Goal: Communication & Community: Answer question/provide support

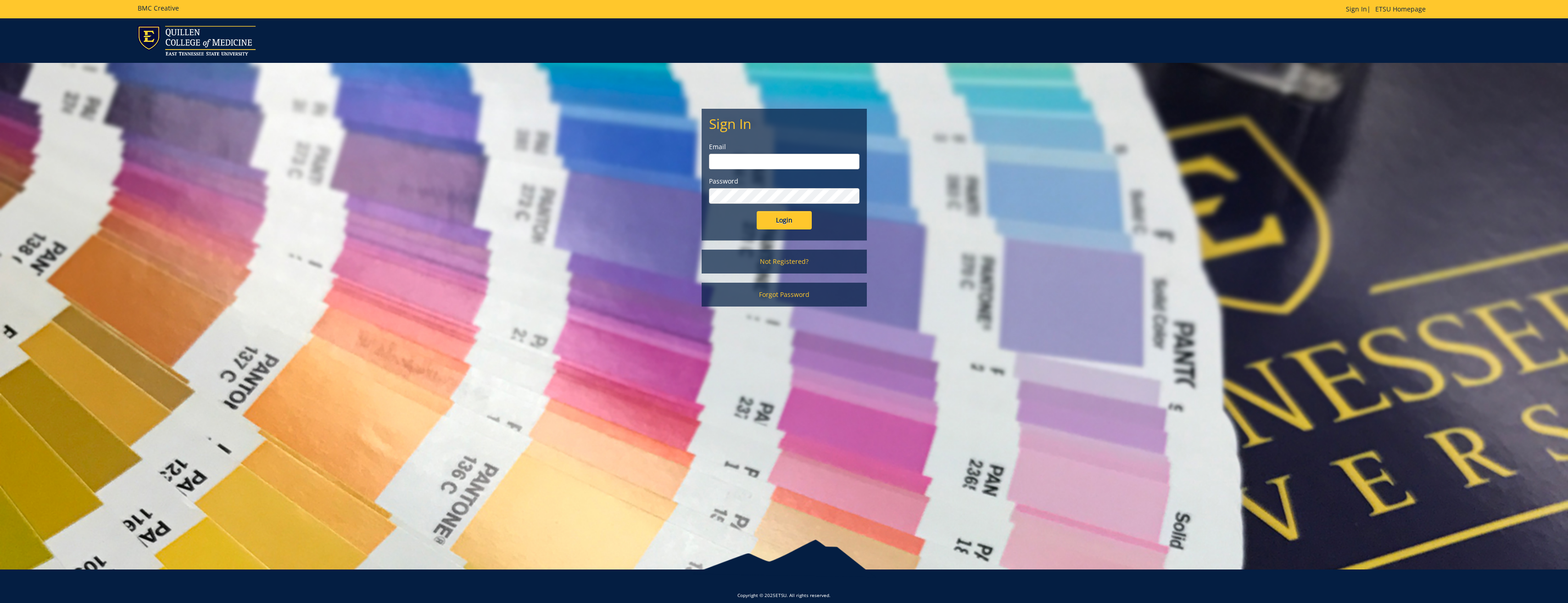
type input "[PERSON_NAME][EMAIL_ADDRESS][DOMAIN_NAME]"
click at [782, 213] on input "Login" at bounding box center [784, 220] width 55 height 18
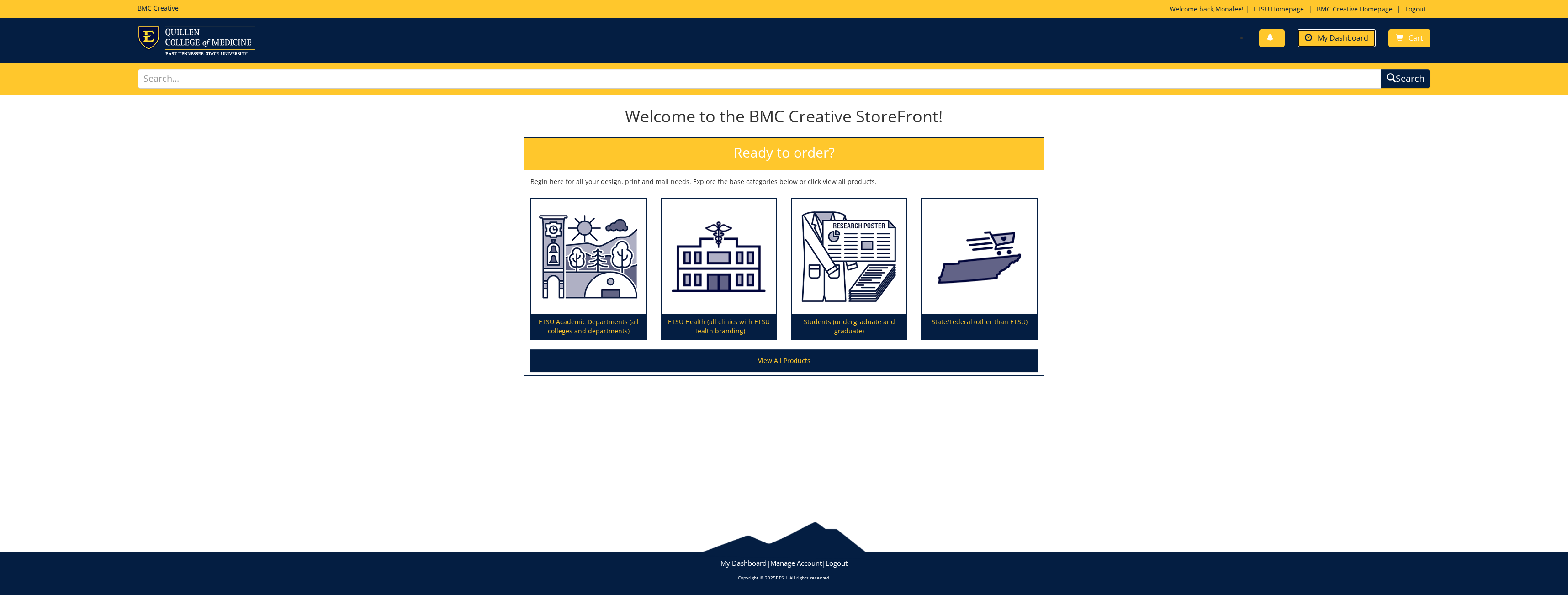
click at [1340, 30] on link "My Dashboard" at bounding box center [1337, 38] width 78 height 18
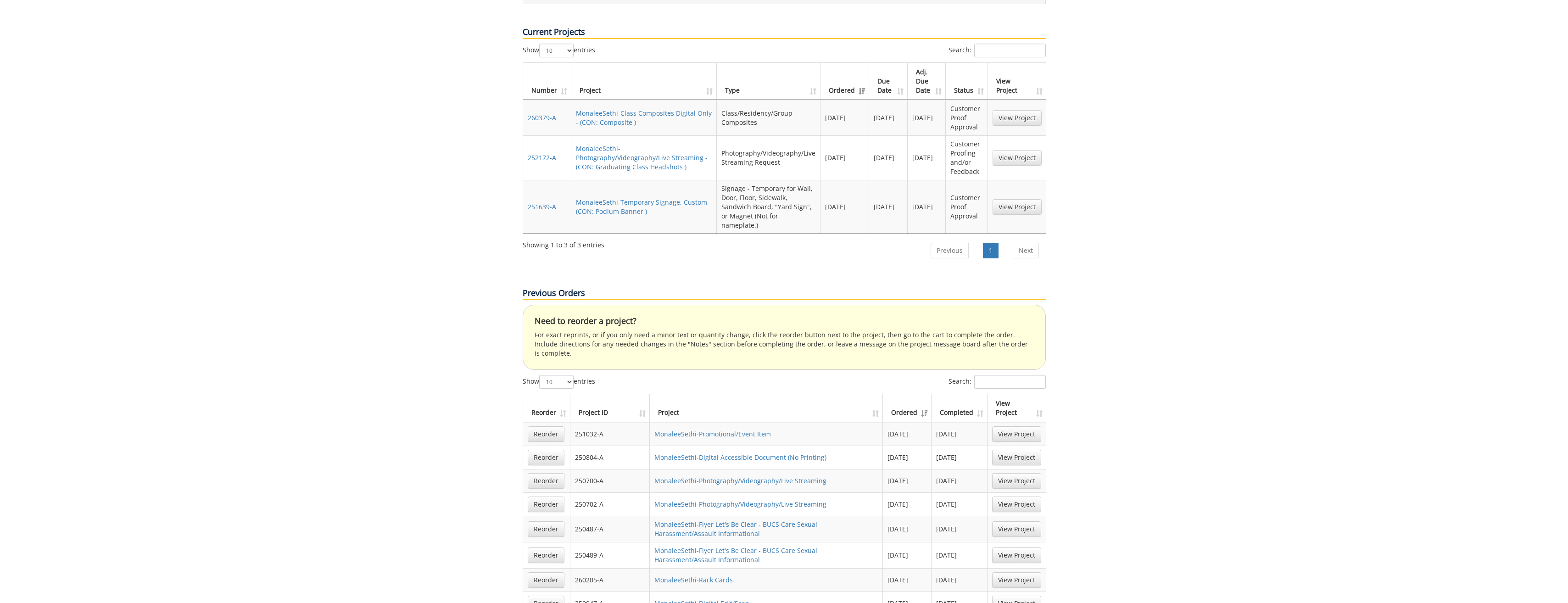
scroll to position [180, 0]
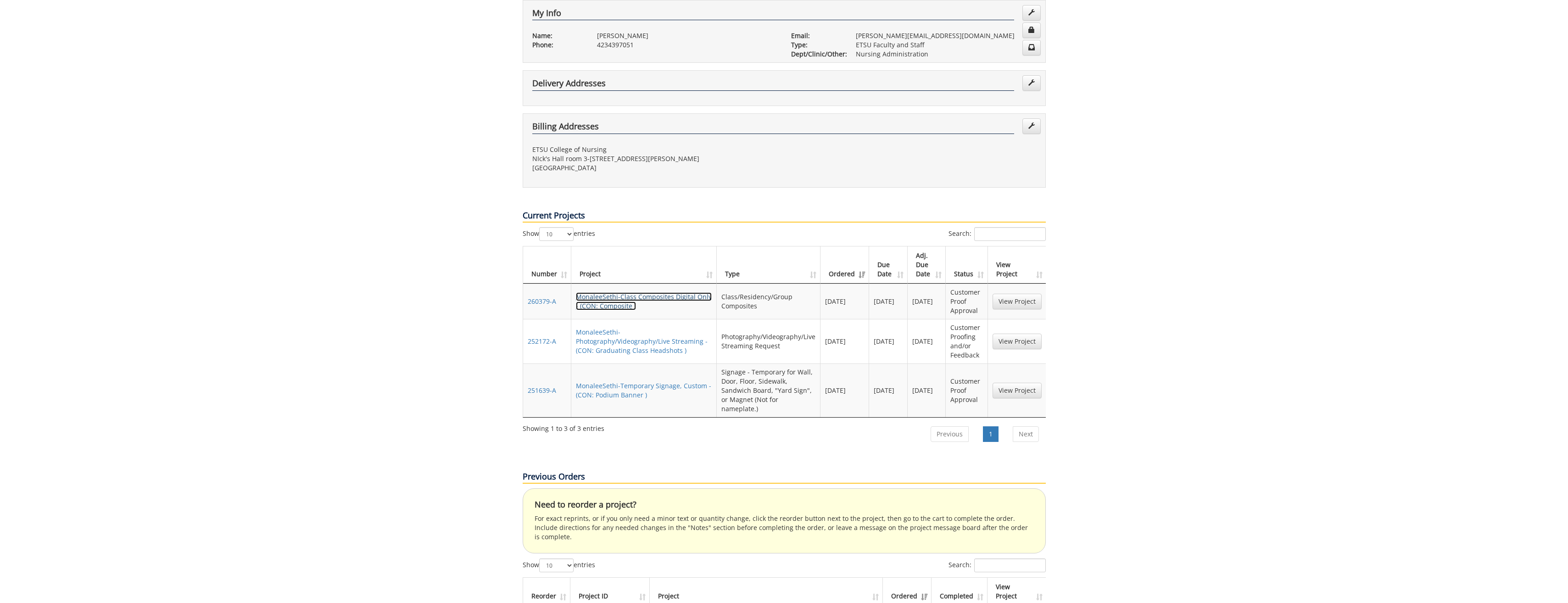
click at [597, 292] on link "MonaleeSethi-Class Composites Digital Only - (CON: Composite )" at bounding box center [644, 301] width 136 height 18
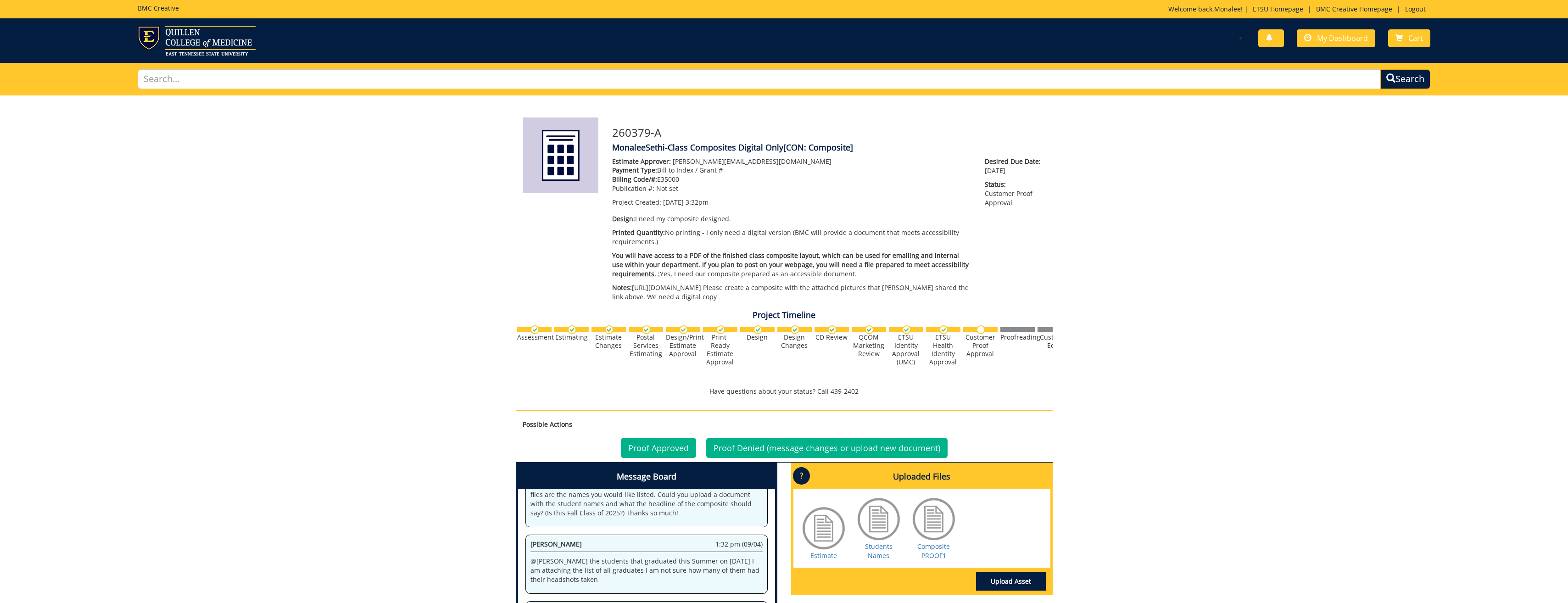
scroll to position [194, 0]
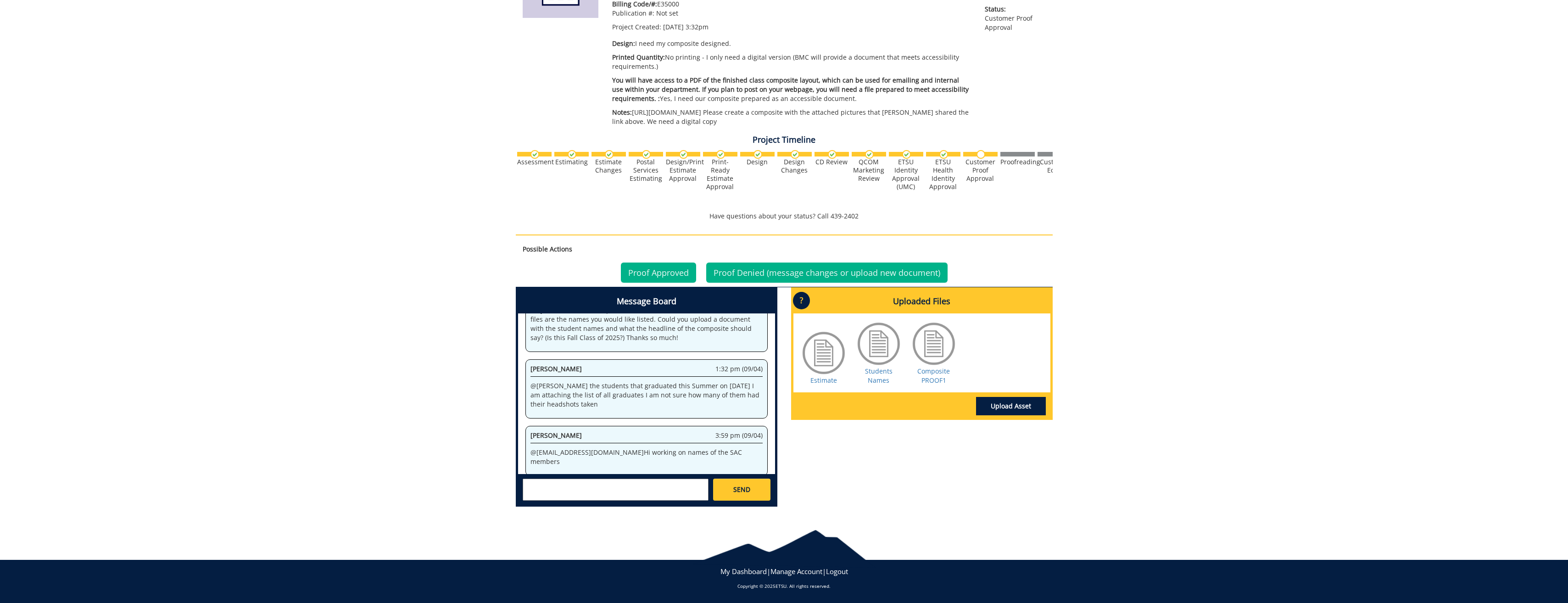
click at [595, 489] on textarea at bounding box center [616, 490] width 186 height 22
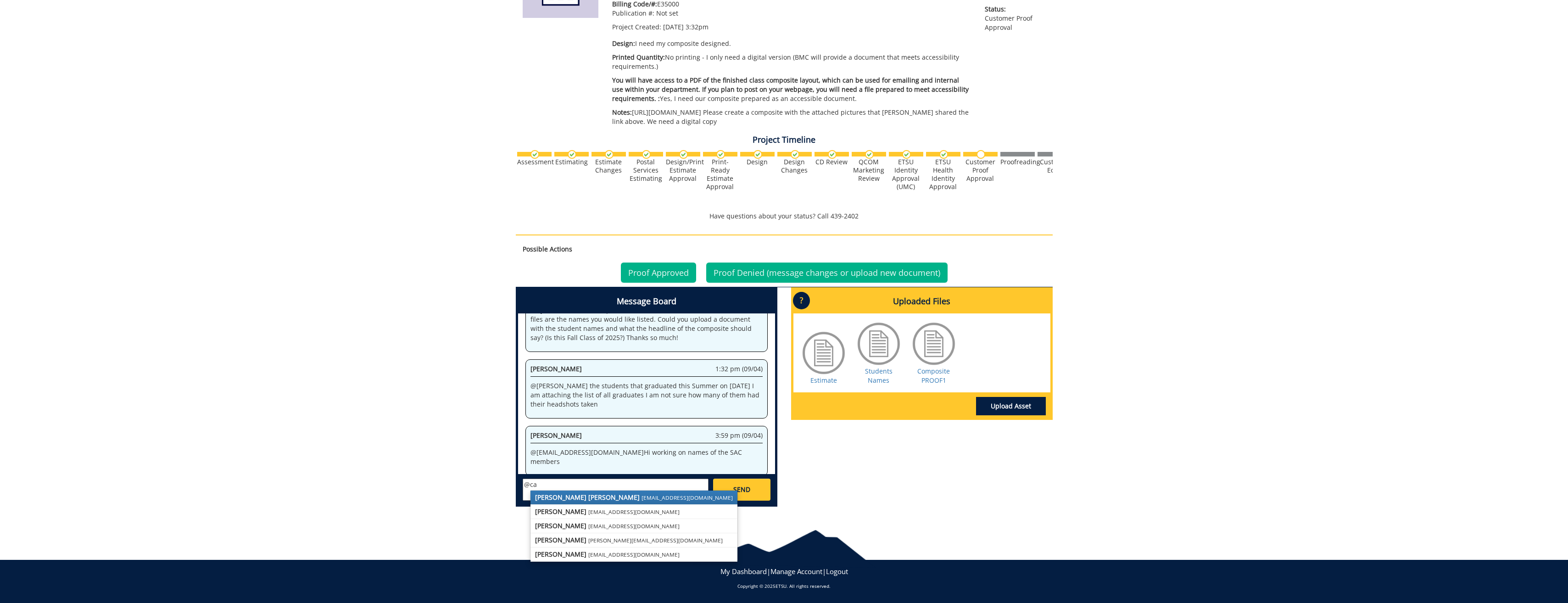
click at [641, 495] on small "[EMAIL_ADDRESS][DOMAIN_NAME]" at bounding box center [686, 498] width 91 height 7
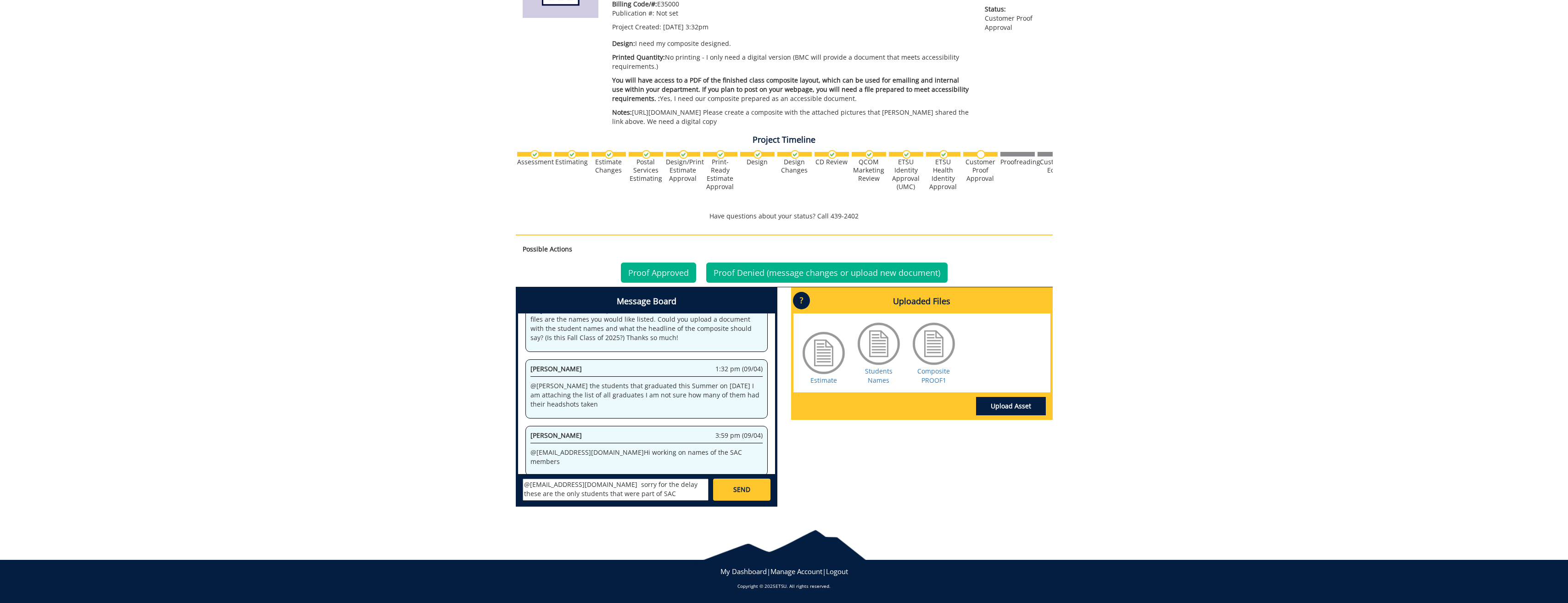
paste textarea "[PERSON_NAME] President [PERSON_NAME] Vice-President [PERSON_NAME] Secretary/Tr…"
type textarea "@[EMAIL_ADDRESS][DOMAIN_NAME] sorry for the delay these are the only students t…"
click at [729, 487] on link "SEND" at bounding box center [741, 490] width 57 height 22
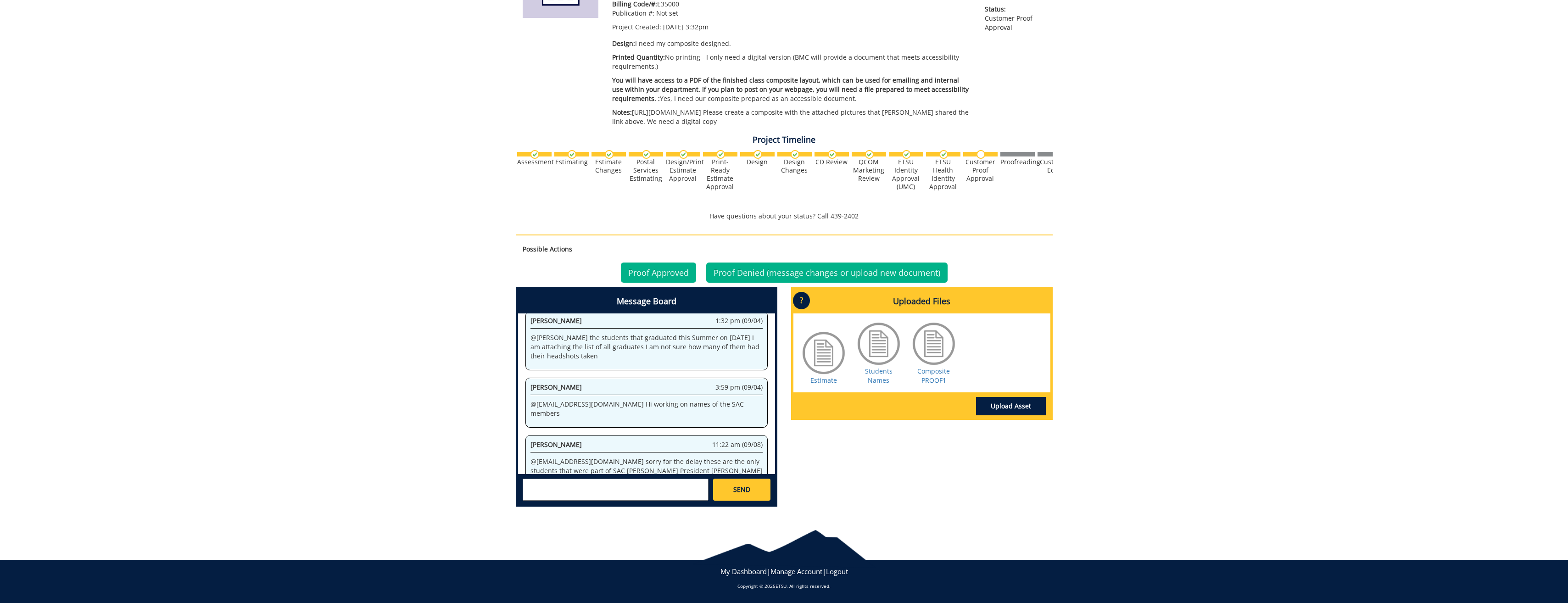
paste textarea "[PERSON_NAME] President [PERSON_NAME] Vice-President [PERSON_NAME] Secretary/Tr…"
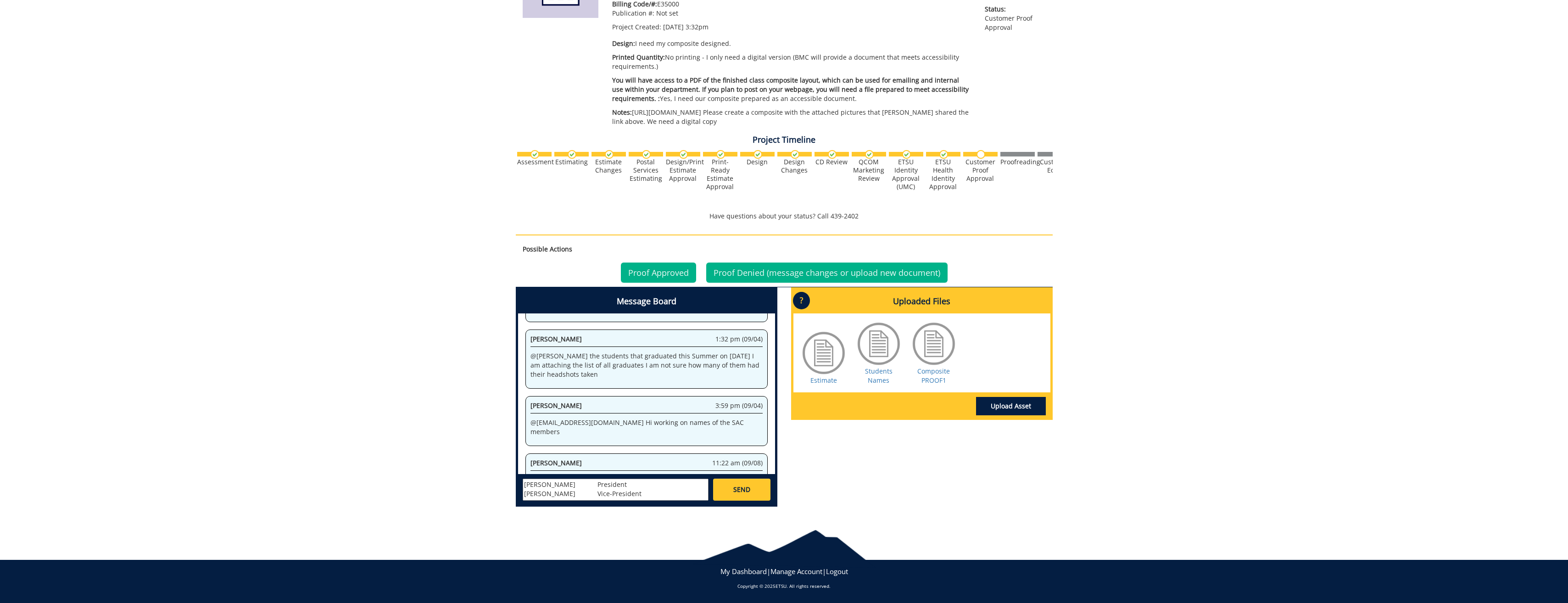
click at [587, 484] on textarea "[PERSON_NAME] President [PERSON_NAME] Vice-President [PERSON_NAME] Secretary/Tr…" at bounding box center [616, 490] width 186 height 22
click at [589, 490] on textarea "[PERSON_NAME]-President [DEMOGRAPHIC_DATA][PERSON_NAME] Vice-President [PERSON_…" at bounding box center [616, 490] width 186 height 22
click at [600, 484] on textarea "[PERSON_NAME]-President [DEMOGRAPHIC_DATA][PERSON_NAME]-Vice-President [PERSON_…" at bounding box center [616, 490] width 186 height 22
click at [621, 490] on textarea "[PERSON_NAME]-President, [PERSON_NAME]-Vice-President [PERSON_NAME] Secretary/T…" at bounding box center [616, 490] width 186 height 22
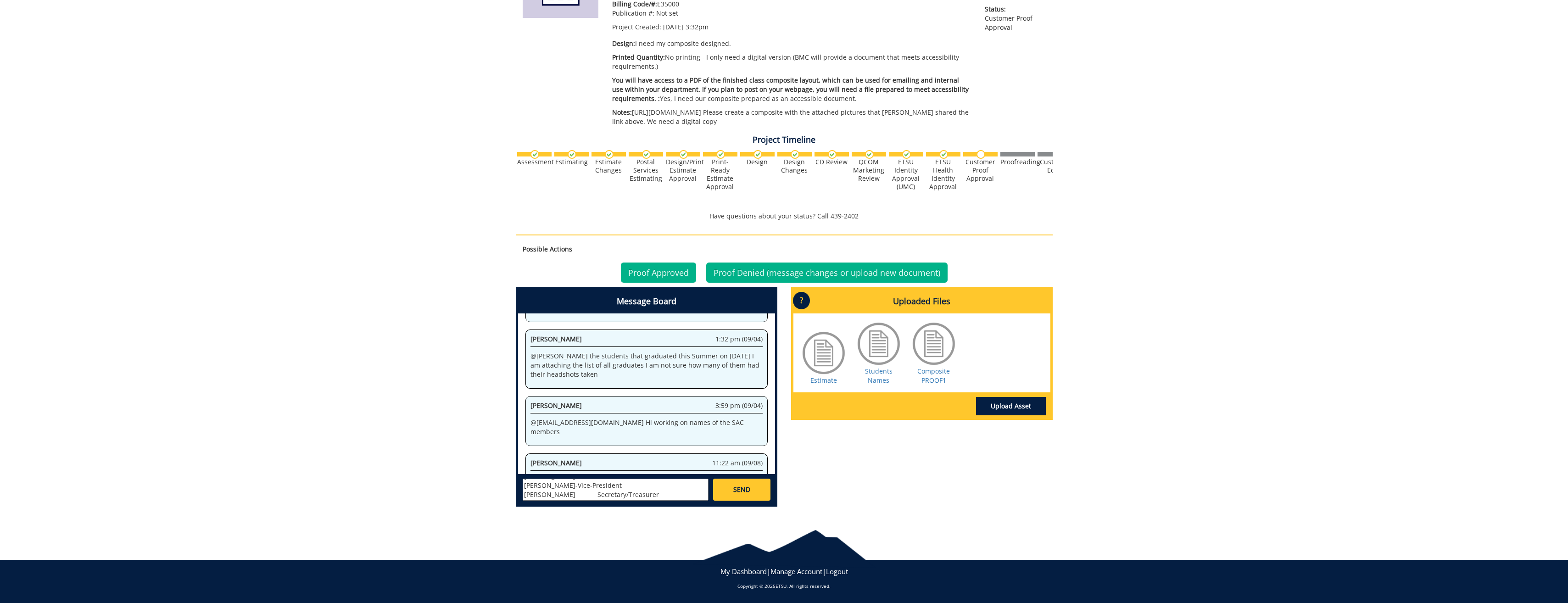
click at [620, 487] on textarea "[PERSON_NAME]-President, [PERSON_NAME]-Vice-President [PERSON_NAME] Secretary/T…" at bounding box center [616, 490] width 186 height 22
click at [589, 493] on textarea "[PERSON_NAME]-President, [PERSON_NAME]-Vice-President, [PERSON_NAME] Secretary/…" at bounding box center [616, 490] width 186 height 22
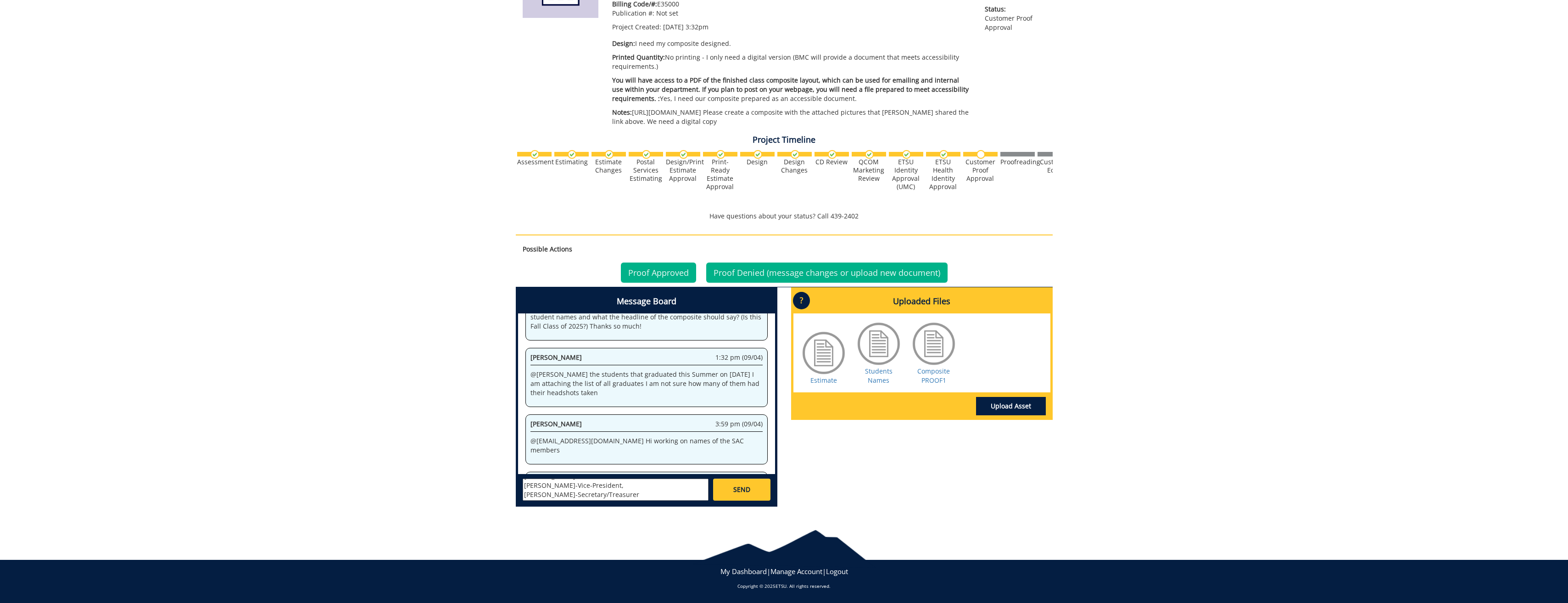
type textarea "[PERSON_NAME]-President, [PERSON_NAME]-Vice-President, [PERSON_NAME]-Secretary/…"
click at [728, 491] on link "SEND" at bounding box center [741, 490] width 57 height 22
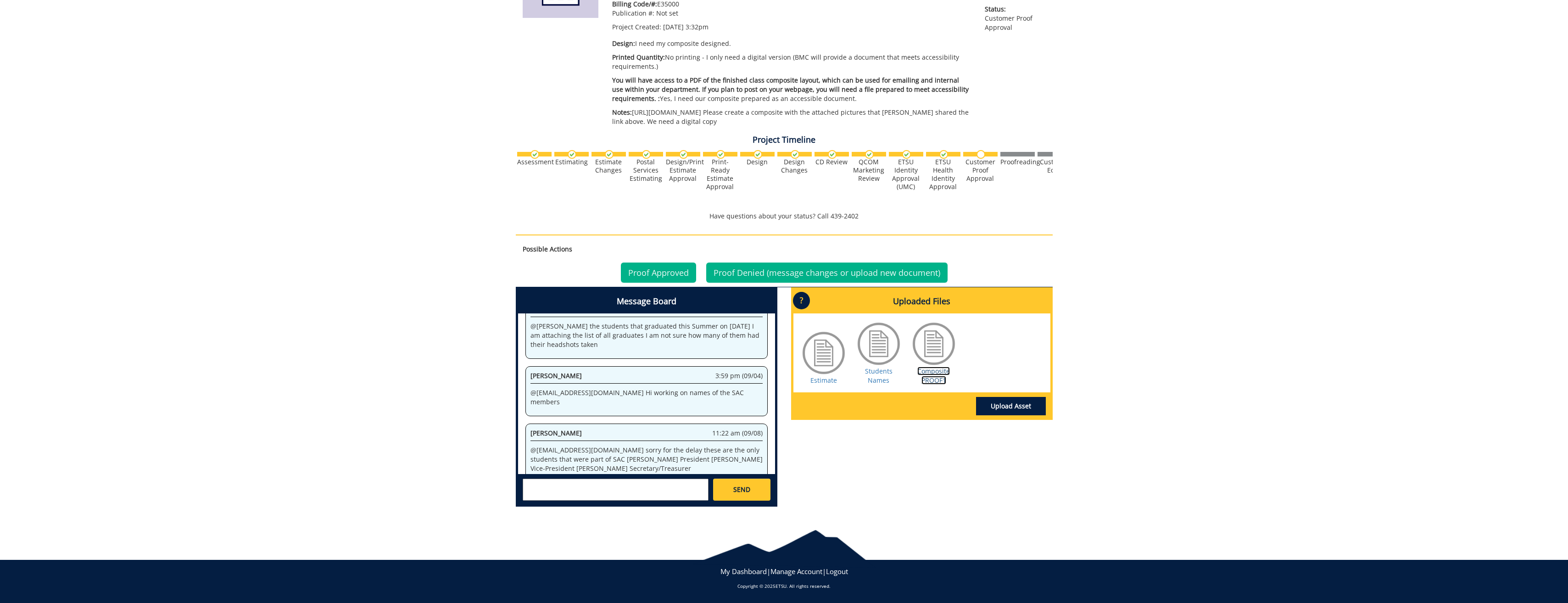
click at [930, 375] on link "Composite PROOF1" at bounding box center [933, 375] width 32 height 18
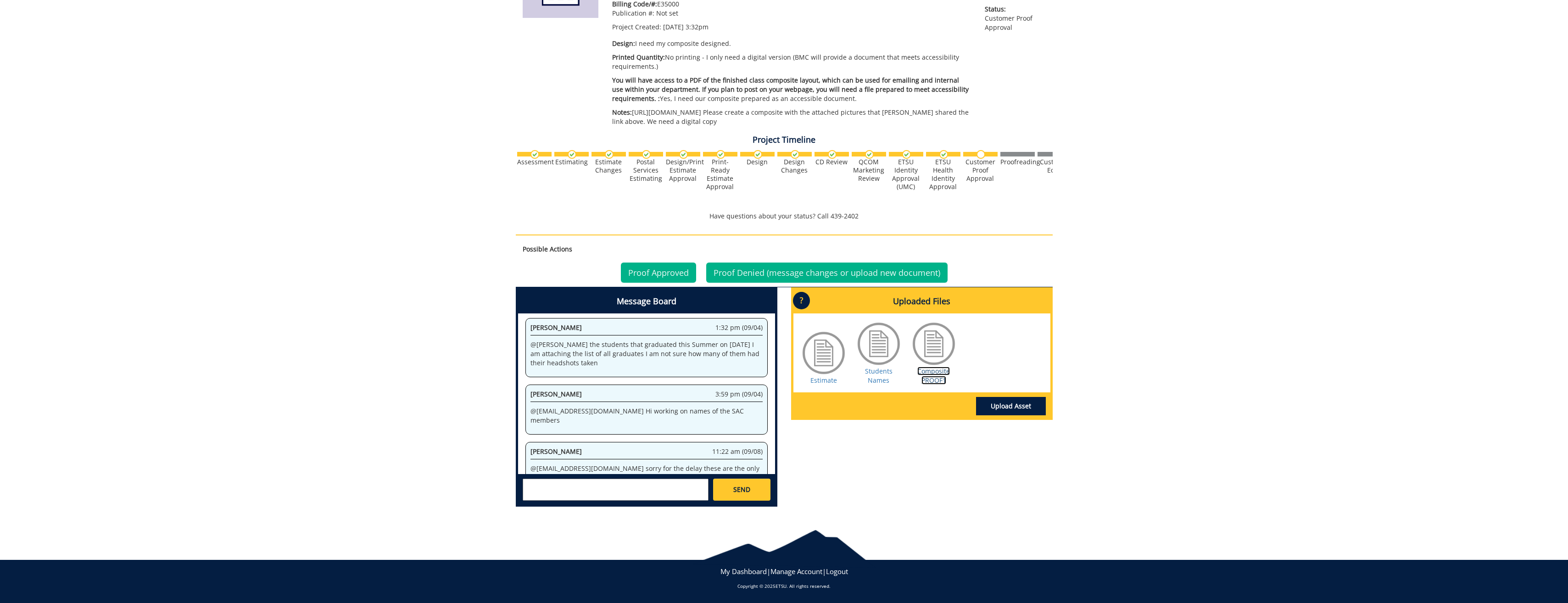
scroll to position [5421, 0]
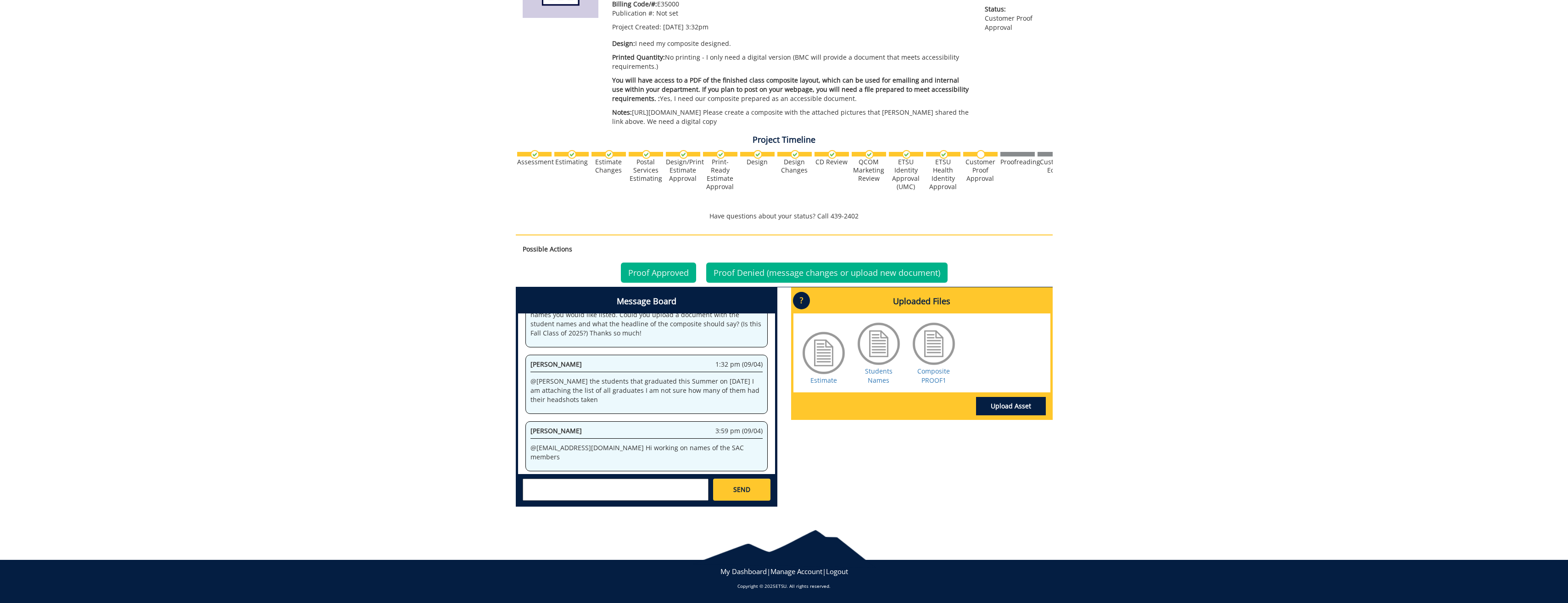
click at [537, 479] on textarea at bounding box center [616, 490] width 186 height 22
type textarea "!"
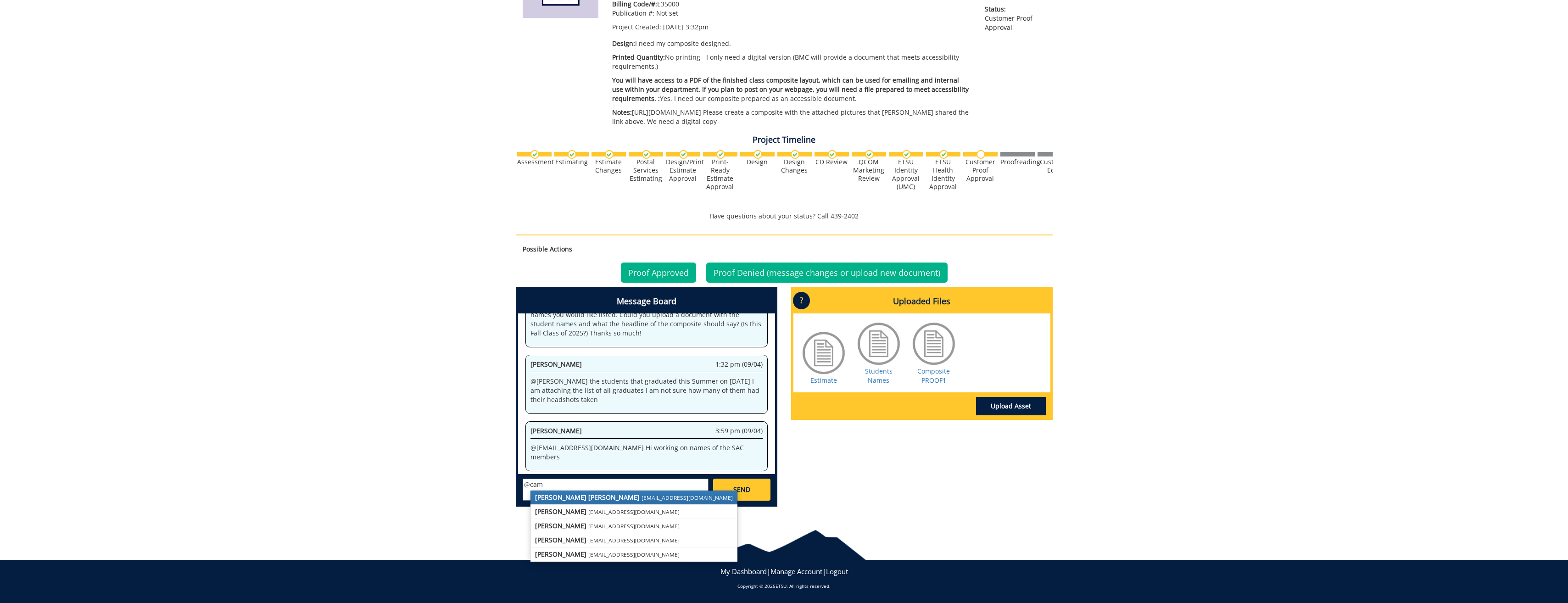
click at [556, 496] on strong "[PERSON_NAME] [PERSON_NAME]" at bounding box center [587, 497] width 105 height 9
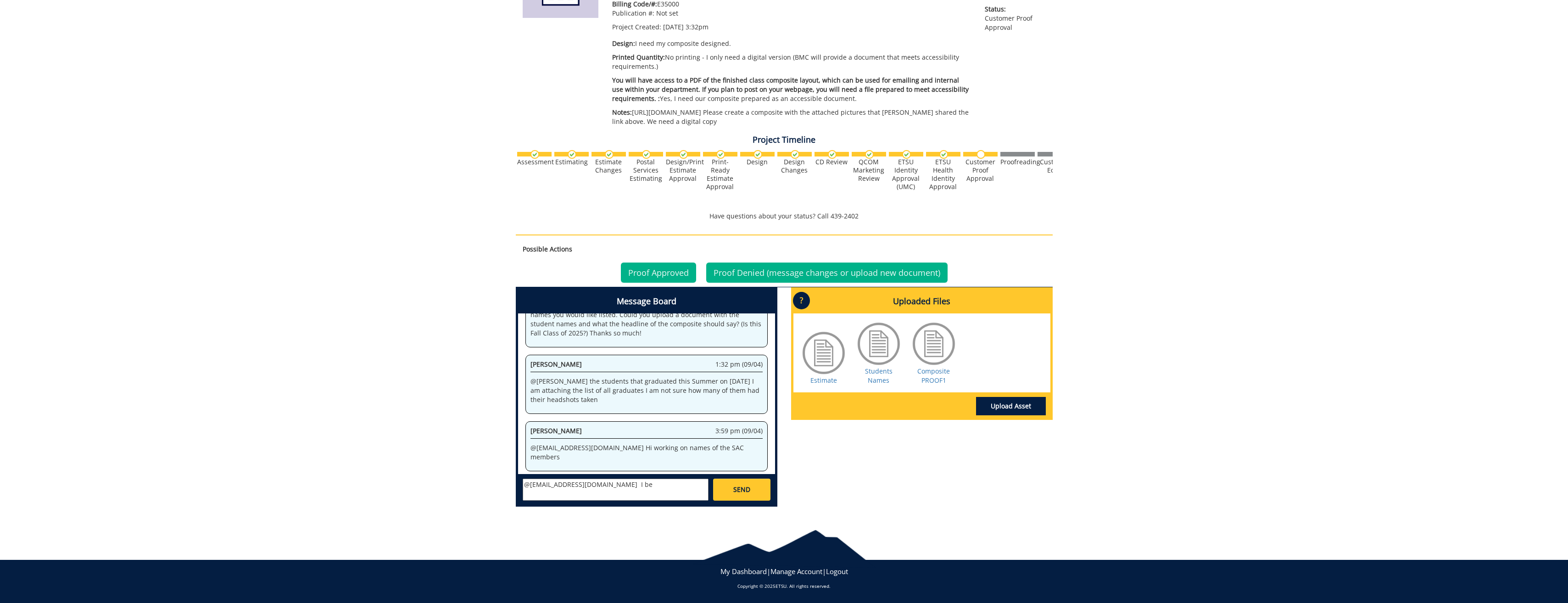
scroll to position [6275, 0]
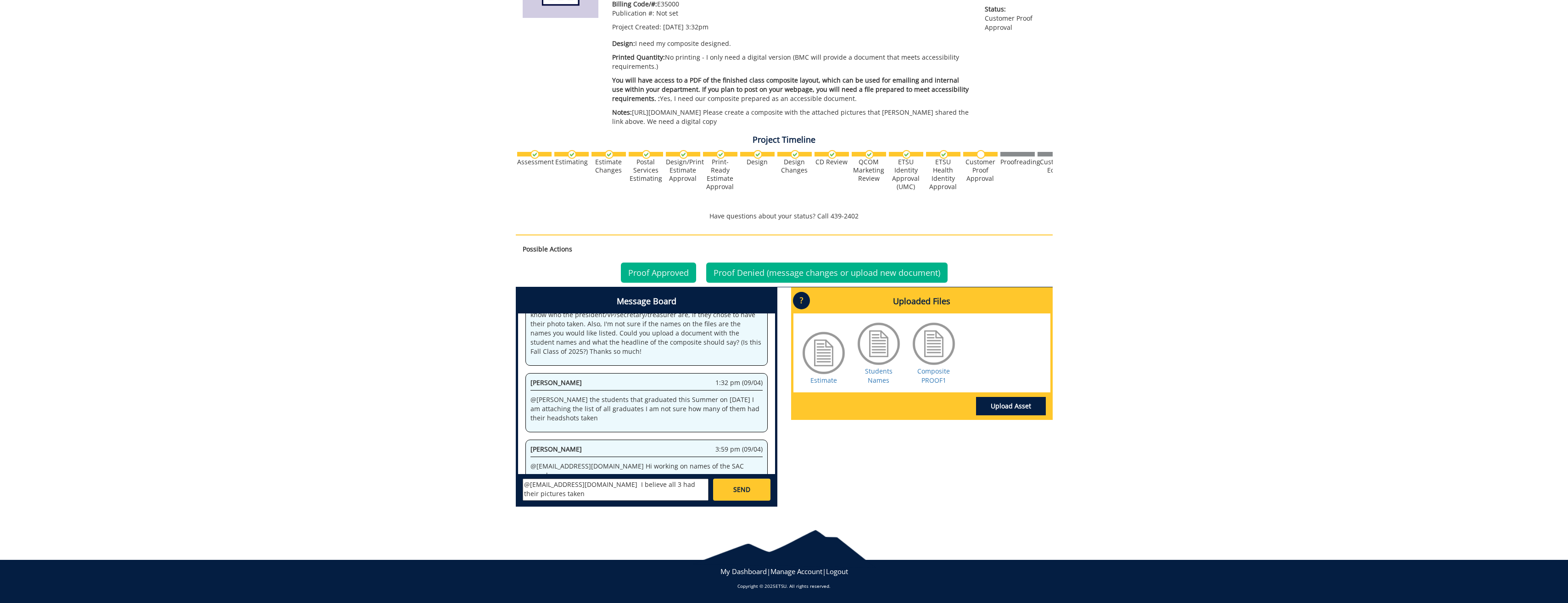
type textarea "@[EMAIL_ADDRESS][DOMAIN_NAME] I believe all 3 had their pictures taken"
click at [723, 494] on link "SEND" at bounding box center [741, 490] width 57 height 22
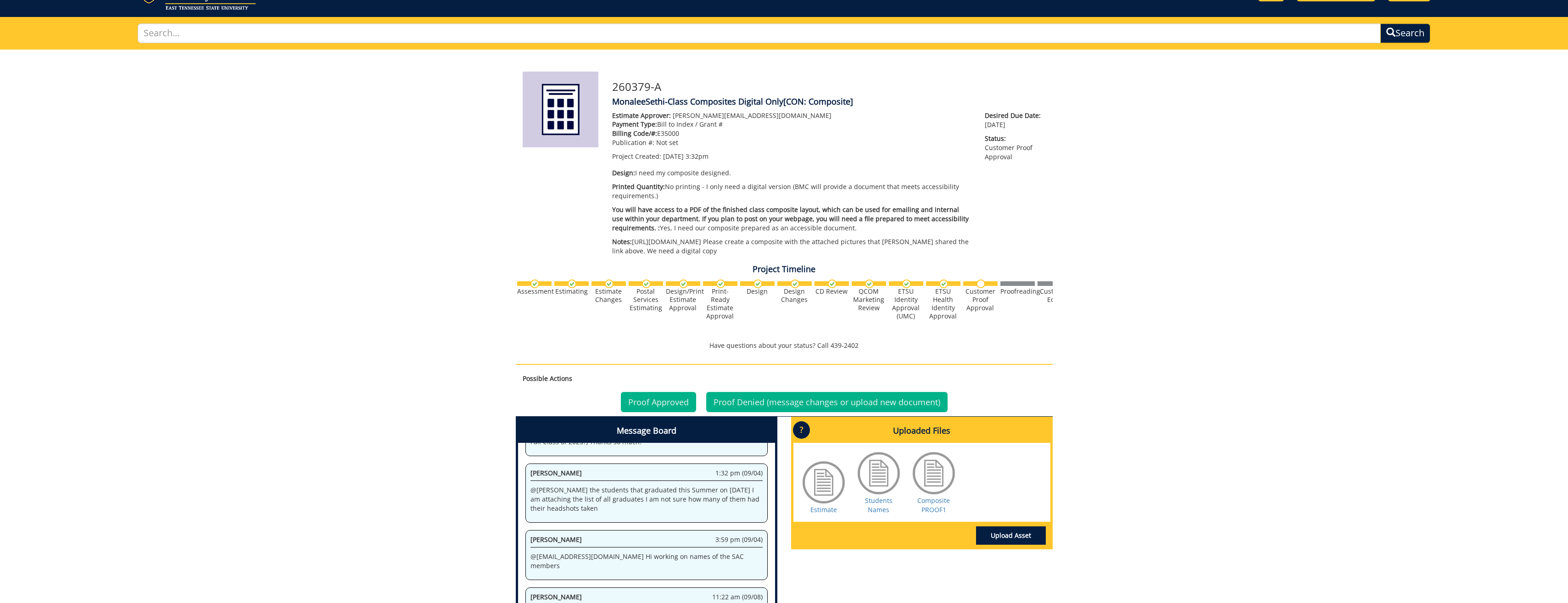
scroll to position [7701, 0]
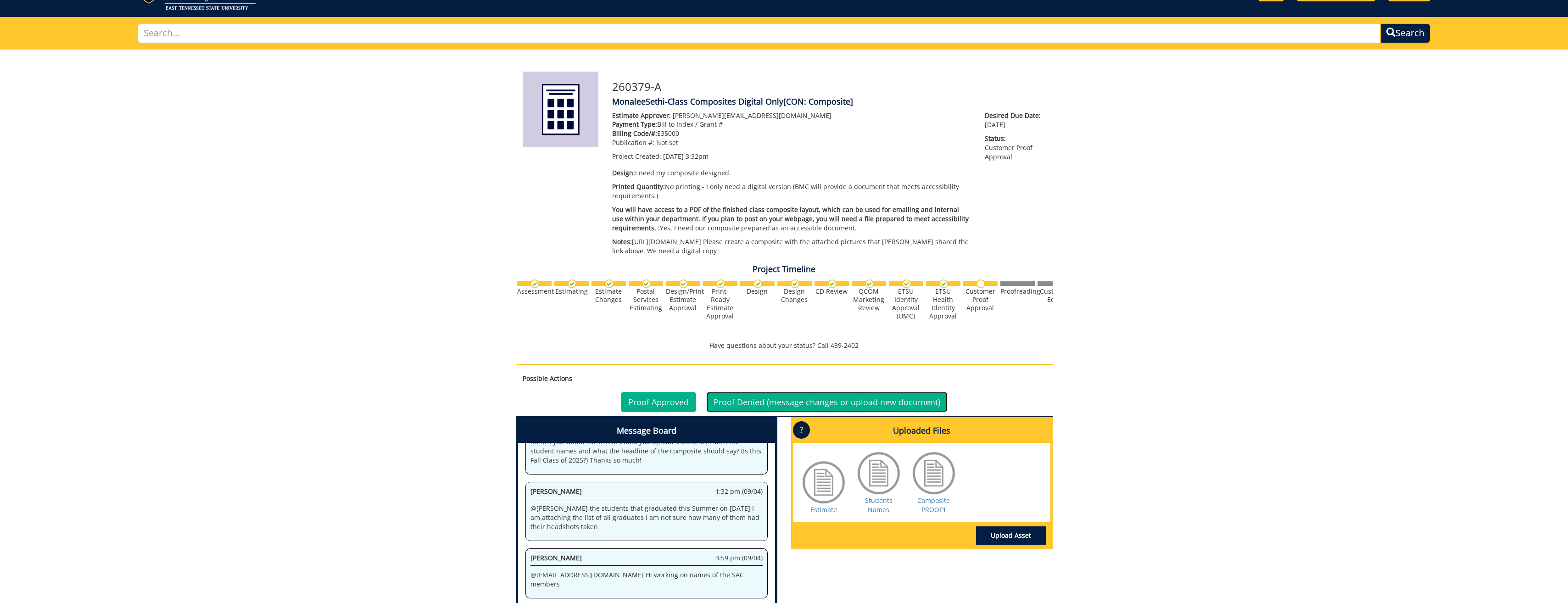
click at [768, 412] on link "Proof Denied (message changes or upload new document)" at bounding box center [826, 402] width 241 height 20
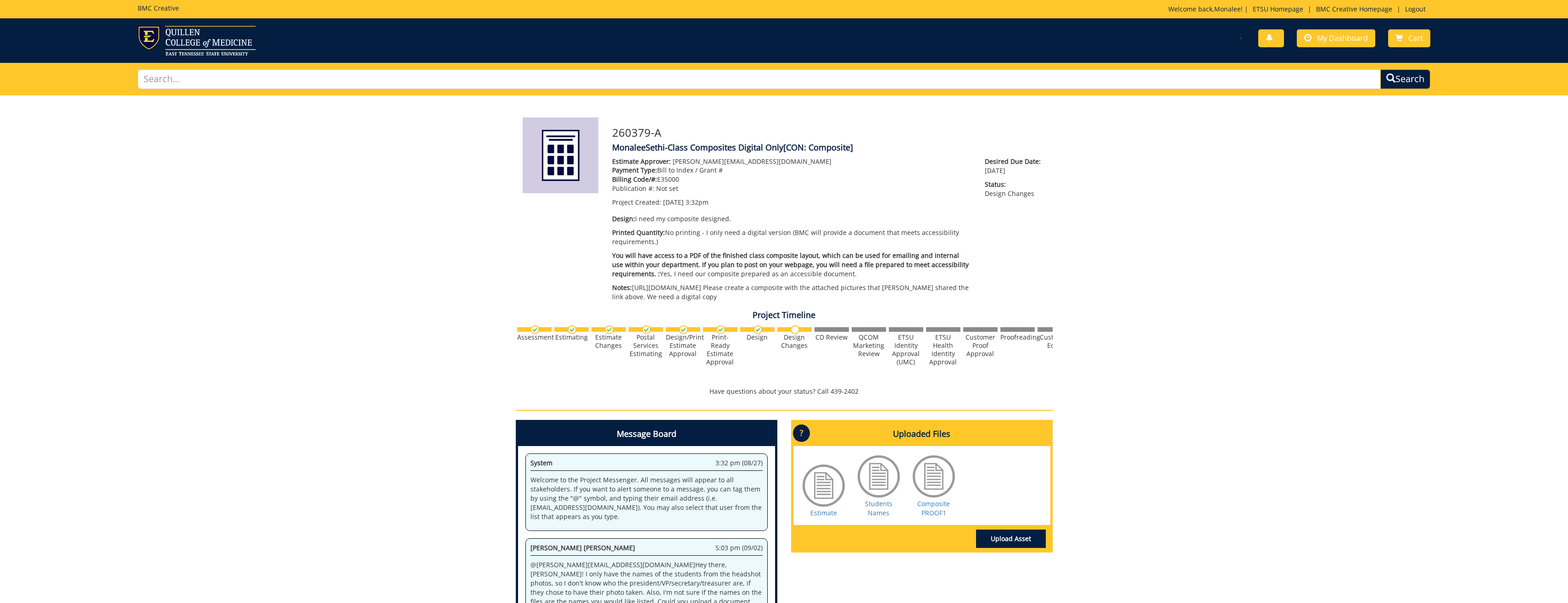
scroll to position [322, 0]
